Goal: Use online tool/utility: Utilize a website feature to perform a specific function

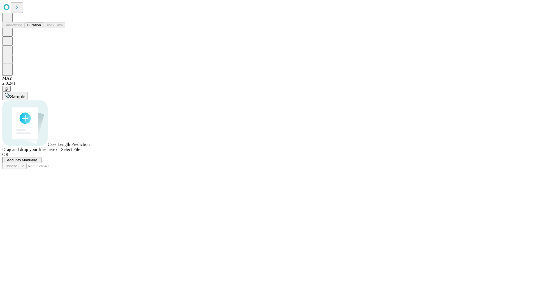
click at [37, 162] on span "Add Info Manually" at bounding box center [22, 160] width 30 height 4
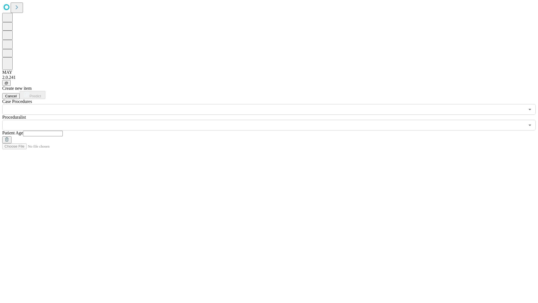
click at [63, 131] on input "text" at bounding box center [43, 134] width 40 height 6
type input "**"
click at [273, 120] on input "text" at bounding box center [263, 125] width 523 height 11
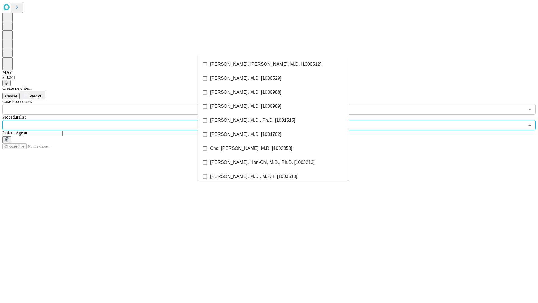
click at [273, 64] on li "[PERSON_NAME], [PERSON_NAME], M.D. [1000512]" at bounding box center [273, 64] width 151 height 14
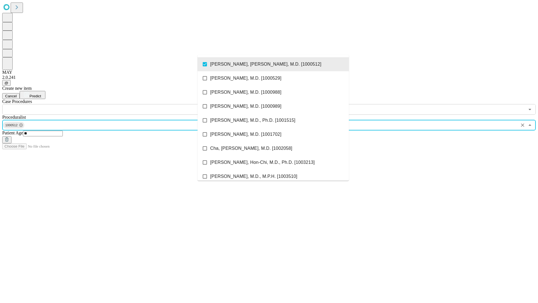
click at [118, 104] on input "text" at bounding box center [263, 109] width 523 height 11
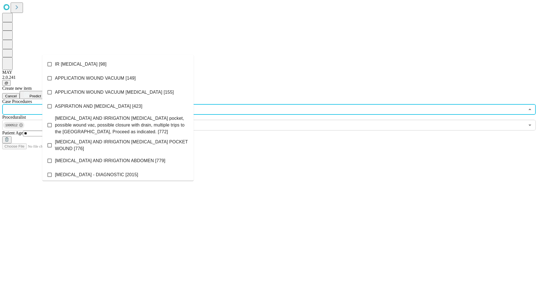
click at [118, 64] on li "IR [MEDICAL_DATA] [98]" at bounding box center [117, 64] width 151 height 14
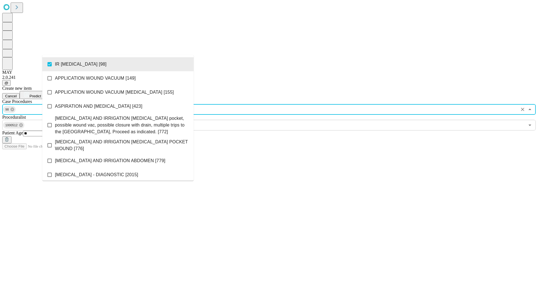
click at [41, 94] on span "Predict" at bounding box center [34, 96] width 11 height 4
